Goal: Transaction & Acquisition: Purchase product/service

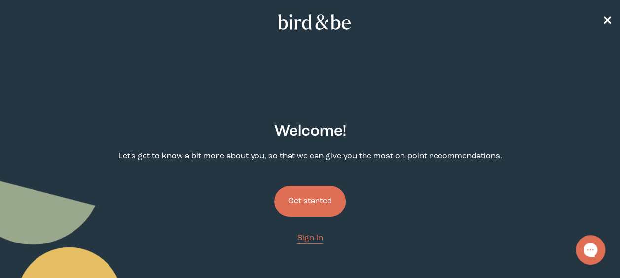
click at [316, 200] on button "Get started" at bounding box center [309, 201] width 71 height 31
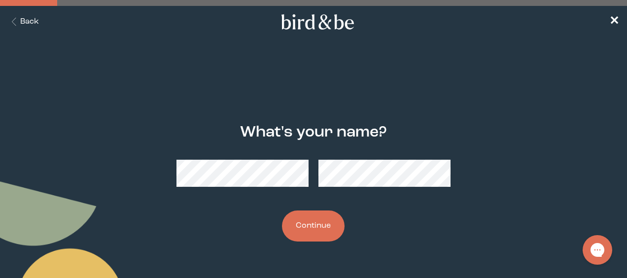
click at [298, 222] on button "Continue" at bounding box center [313, 226] width 63 height 31
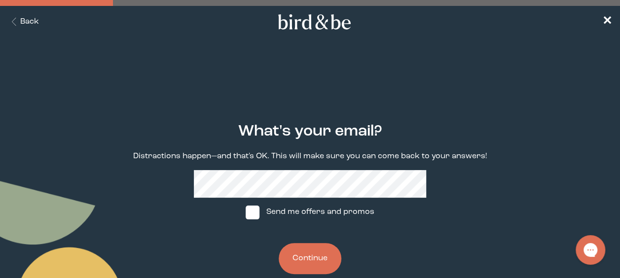
click at [266, 210] on label "Send me offers and promos" at bounding box center [309, 213] width 147 height 30
click at [246, 212] on input "Send me offers and promos" at bounding box center [245, 212] width 0 height 0
checkbox input "true"
click at [310, 256] on button "Continue" at bounding box center [310, 258] width 63 height 31
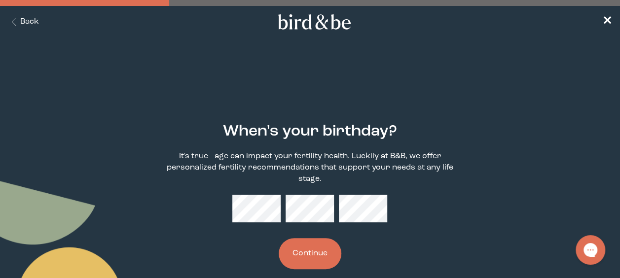
click at [319, 245] on button "Continue" at bounding box center [310, 253] width 63 height 31
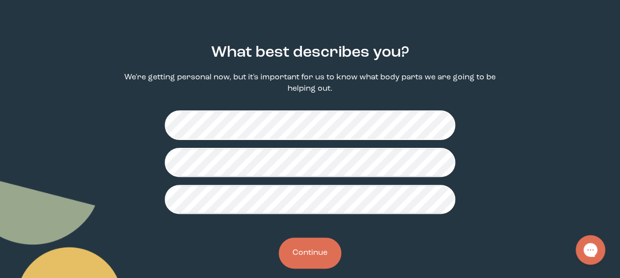
scroll to position [94, 0]
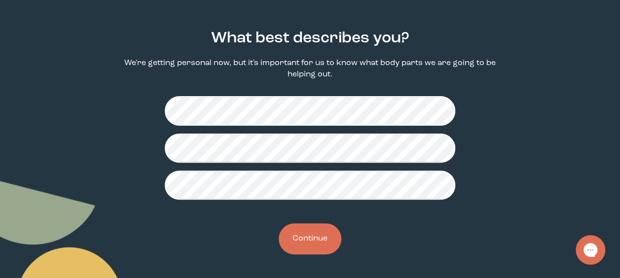
click at [318, 237] on button "Continue" at bounding box center [310, 238] width 63 height 31
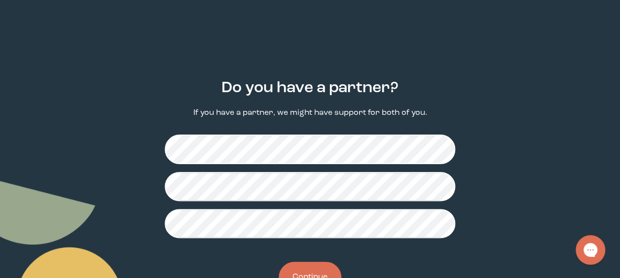
scroll to position [82, 0]
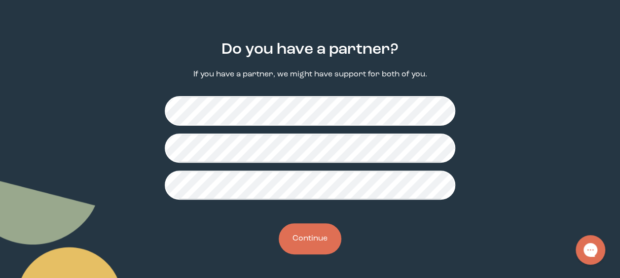
click at [320, 238] on button "Continue" at bounding box center [310, 238] width 63 height 31
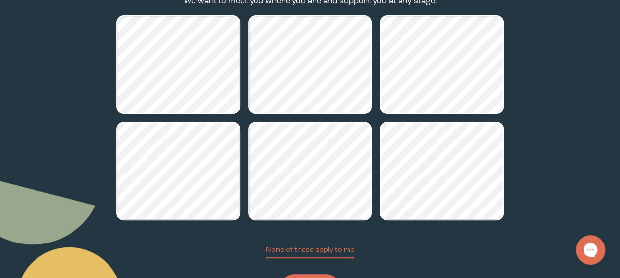
scroll to position [206, 0]
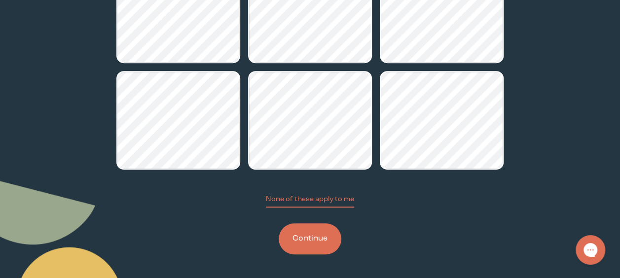
click at [312, 241] on button "Continue" at bounding box center [310, 238] width 63 height 31
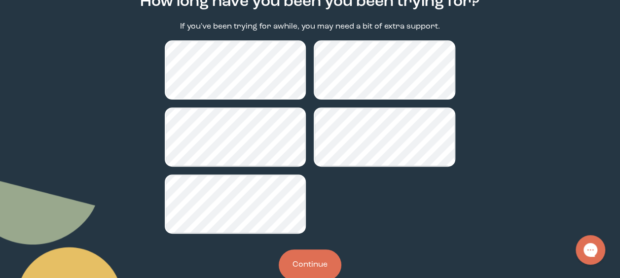
scroll to position [156, 0]
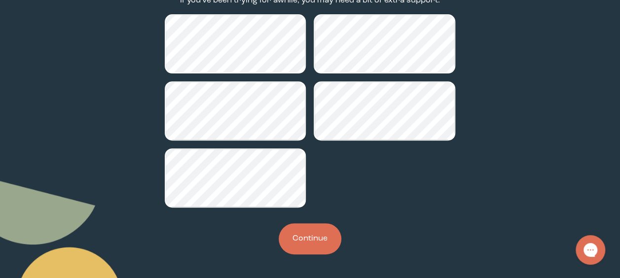
click at [324, 236] on button "Continue" at bounding box center [310, 238] width 63 height 31
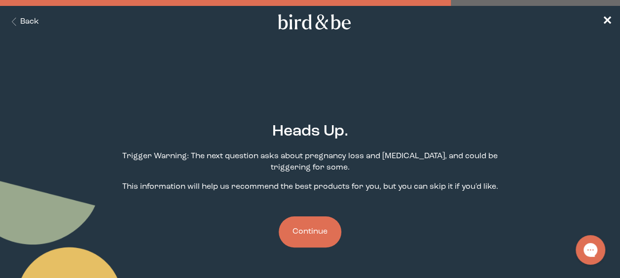
click at [305, 231] on button "Continue" at bounding box center [310, 231] width 63 height 31
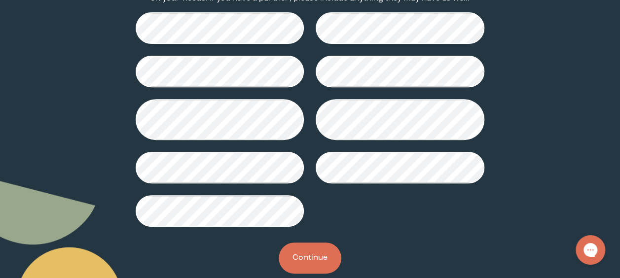
scroll to position [188, 0]
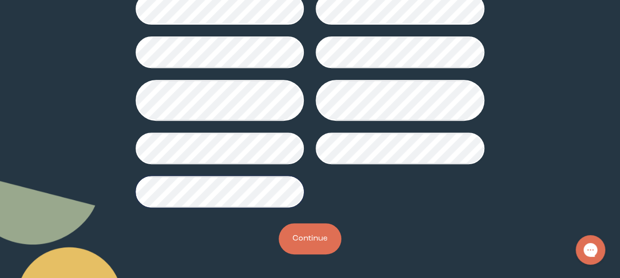
click at [329, 238] on button "Continue" at bounding box center [310, 238] width 63 height 31
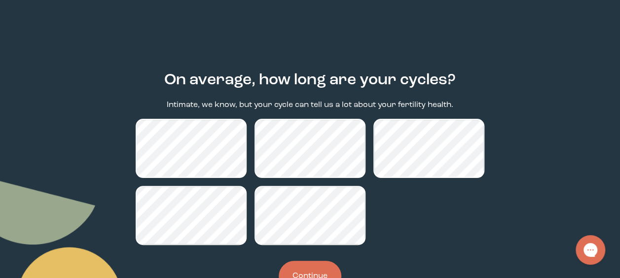
scroll to position [89, 0]
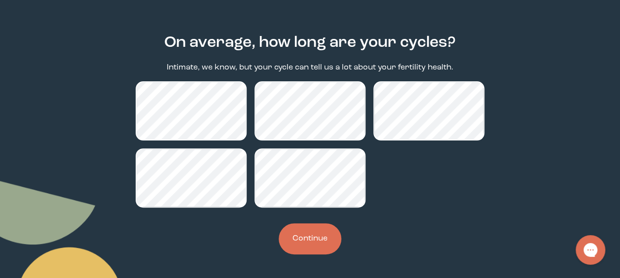
click at [313, 242] on button "Continue" at bounding box center [310, 238] width 63 height 31
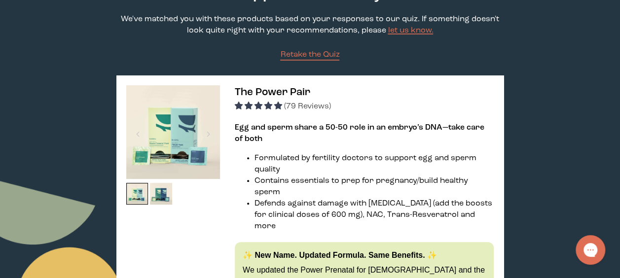
scroll to position [99, 0]
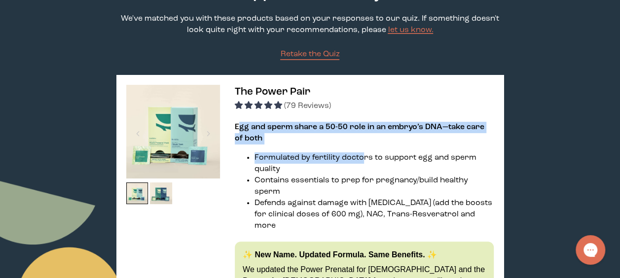
drag, startPoint x: 241, startPoint y: 125, endPoint x: 366, endPoint y: 162, distance: 130.6
click at [365, 161] on div "Egg and sperm share a 50-50 role in an embryo’s DNA—take care of both Formulate…" at bounding box center [364, 227] width 259 height 210
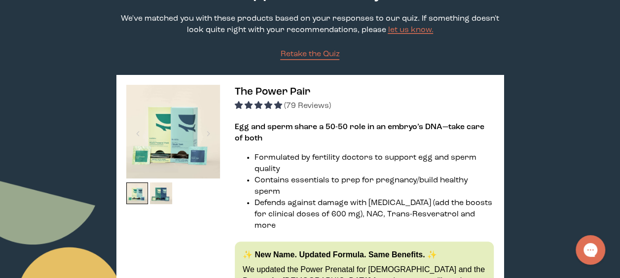
drag, startPoint x: 366, startPoint y: 162, endPoint x: 450, endPoint y: 184, distance: 86.7
click at [455, 189] on li "Contains essentials to prep for pregnancy/build healthy sperm" at bounding box center [373, 186] width 239 height 23
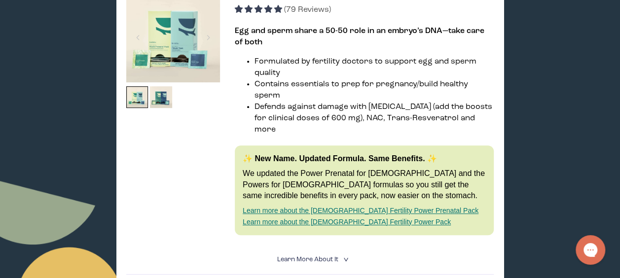
scroll to position [148, 0]
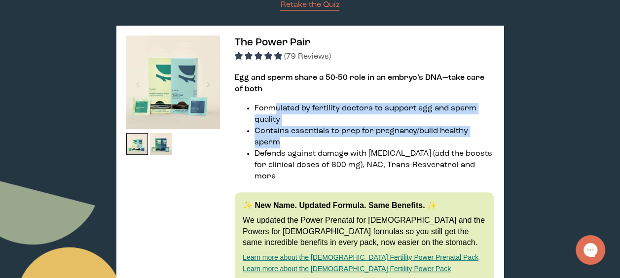
drag, startPoint x: 272, startPoint y: 106, endPoint x: 367, endPoint y: 144, distance: 102.7
click at [367, 144] on ul "Formulated by fertility doctors to support egg and sperm quality Contains essen…" at bounding box center [364, 142] width 259 height 79
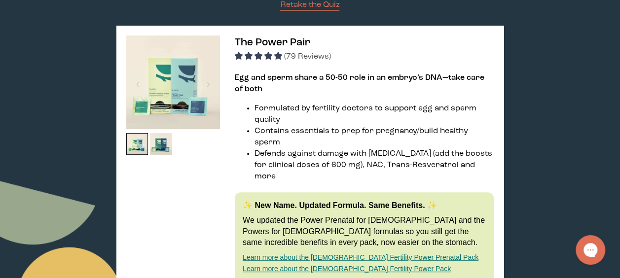
drag, startPoint x: 367, startPoint y: 144, endPoint x: 369, endPoint y: 174, distance: 30.1
click at [369, 174] on div "Egg and sperm share a 50-50 role in an embryo’s DNA—take care of both Formulate…" at bounding box center [364, 177] width 259 height 210
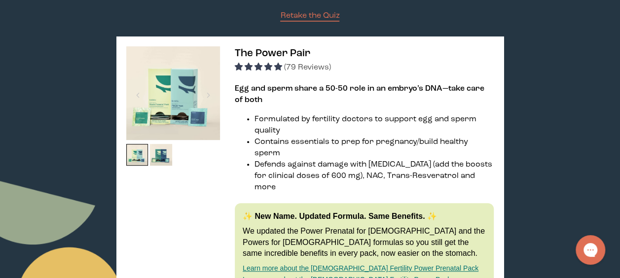
scroll to position [99, 0]
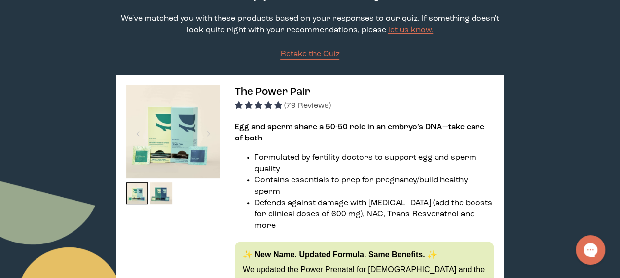
click at [300, 106] on span "(79 Reviews)" at bounding box center [307, 106] width 47 height 8
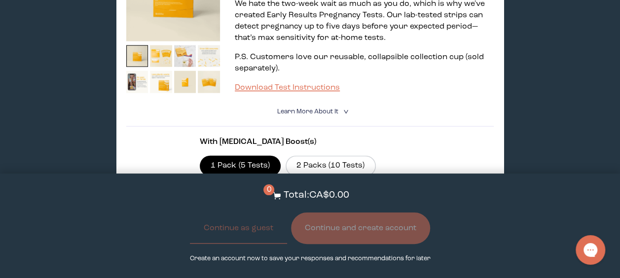
scroll to position [1134, 0]
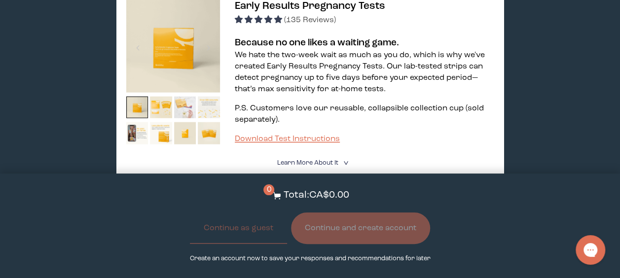
click at [192, 97] on img at bounding box center [185, 108] width 22 height 22
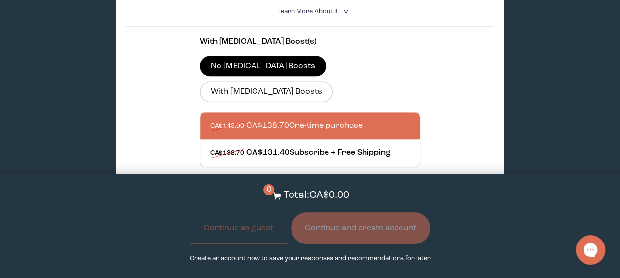
scroll to position [444, 0]
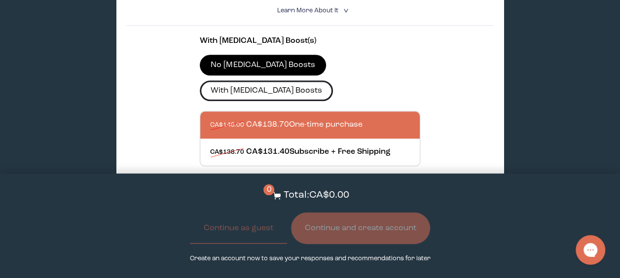
click at [333, 80] on label "With CoQ10 Boosts" at bounding box center [266, 90] width 133 height 21
click at [0, 0] on input "With CoQ10 Boosts" at bounding box center [0, 0] width 0 height 0
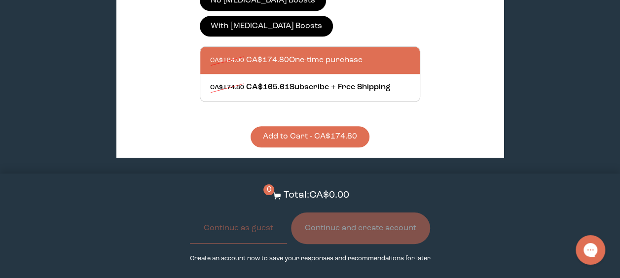
scroll to position [493, 0]
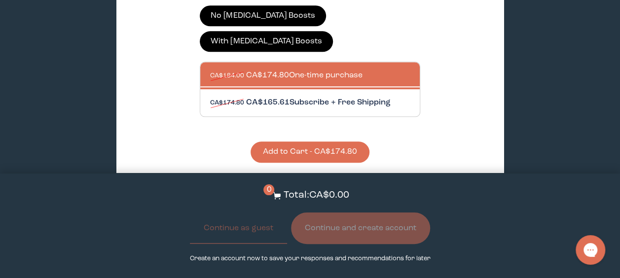
click at [303, 89] on div at bounding box center [319, 102] width 219 height 27
click at [210, 97] on input "CA$174.80 CA$165.61 Subscribe + Free Shipping" at bounding box center [210, 97] width 0 height 0
radio input "true"
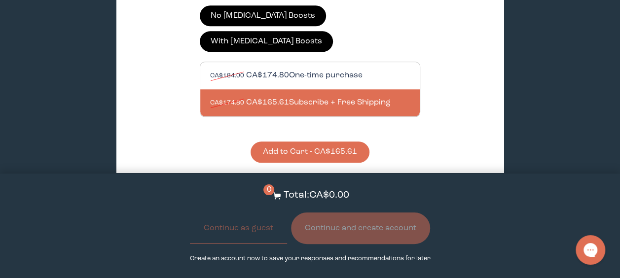
click at [348, 62] on div at bounding box center [319, 75] width 219 height 27
click at [210, 70] on input "CA$184.00 CA$174.80 One-time purchase" at bounding box center [210, 70] width 0 height 0
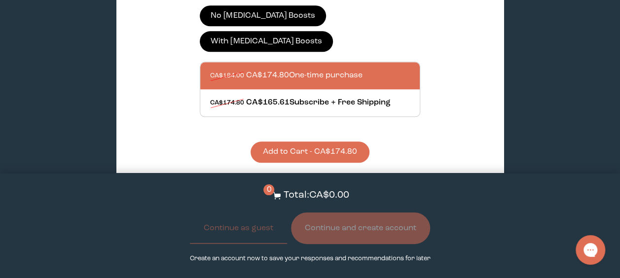
click at [318, 141] on button "Add to Cart - CA$174.80" at bounding box center [309, 151] width 119 height 21
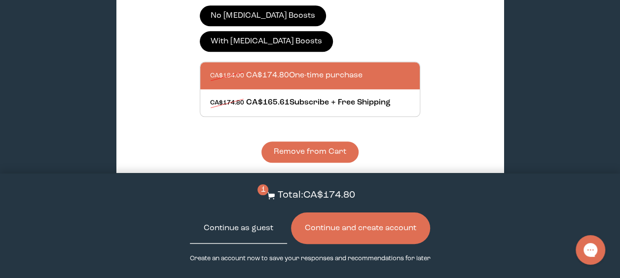
click at [250, 224] on button "Continue as guest" at bounding box center [238, 228] width 97 height 32
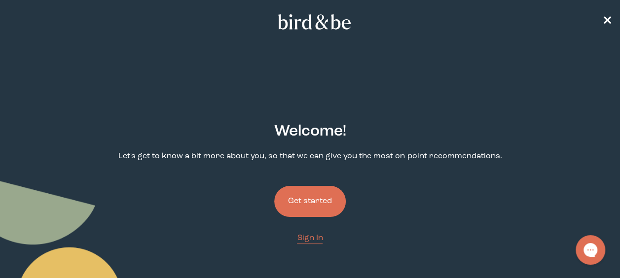
click at [308, 190] on button "Get started" at bounding box center [309, 201] width 71 height 31
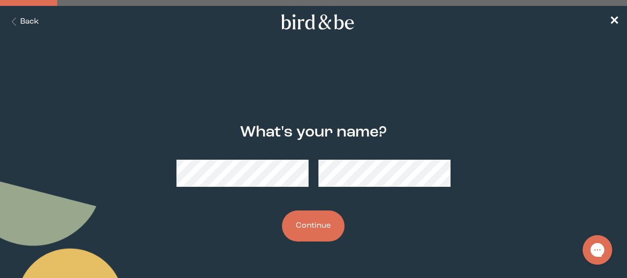
click at [22, 19] on button "Back" at bounding box center [23, 21] width 31 height 11
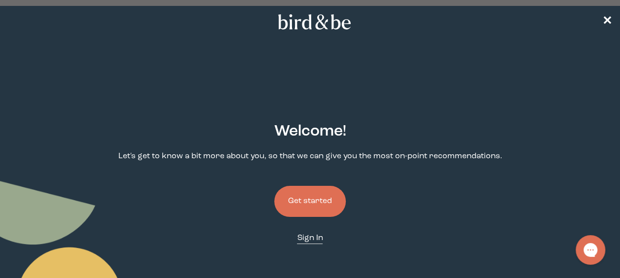
click at [311, 238] on span "Sign In" at bounding box center [310, 238] width 26 height 8
